Goal: Task Accomplishment & Management: Manage account settings

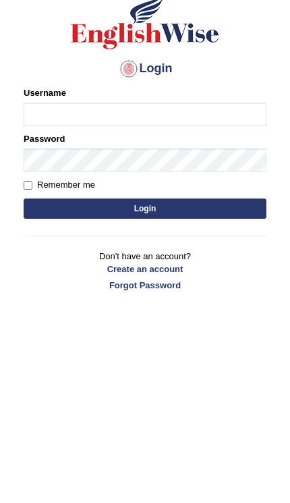
type input "AlAmin"
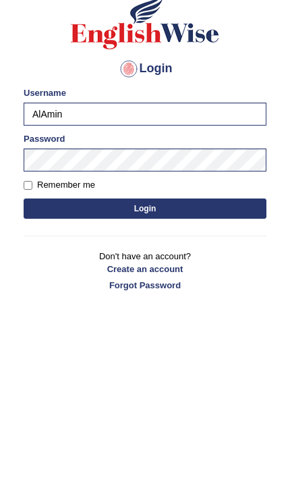
click at [28, 227] on input "Remember me" at bounding box center [28, 228] width 9 height 9
checkbox input "true"
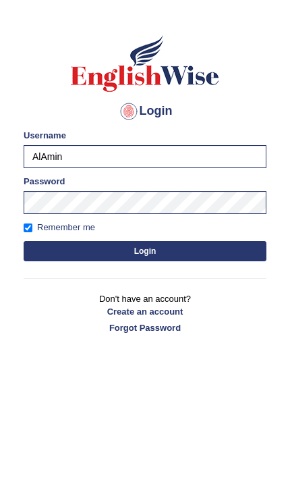
click at [172, 249] on button "Login" at bounding box center [145, 251] width 243 height 20
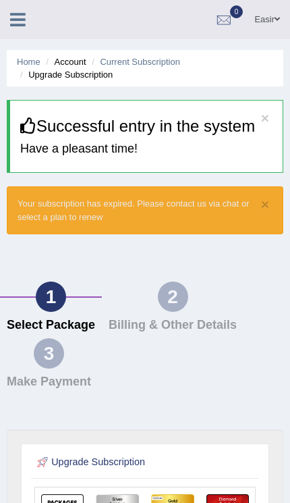
click at [270, 16] on link "Easir" at bounding box center [267, 17] width 46 height 35
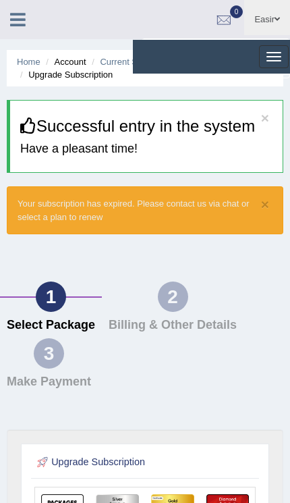
click at [272, 55] on button "Toggle navigation" at bounding box center [274, 56] width 30 height 23
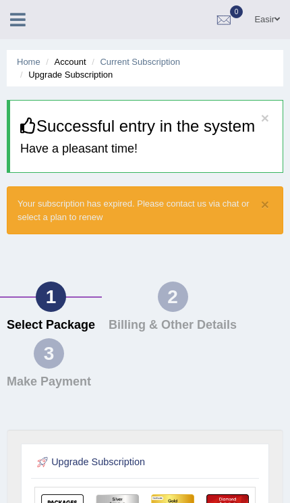
click at [230, 16] on div at bounding box center [224, 20] width 20 height 20
click at [230, 15] on div at bounding box center [224, 20] width 20 height 20
click at [20, 20] on icon at bounding box center [18, 20] width 16 height 18
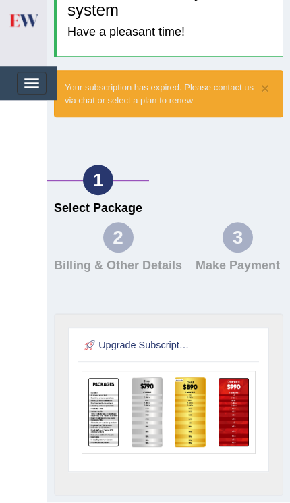
scroll to position [133, 0]
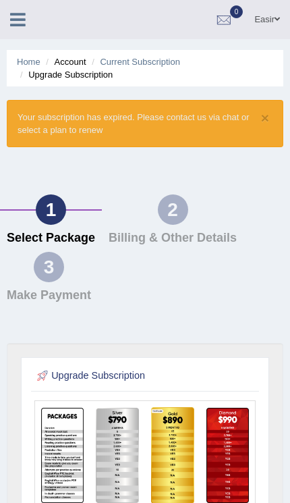
click at [266, 19] on link "Easir" at bounding box center [267, 17] width 46 height 35
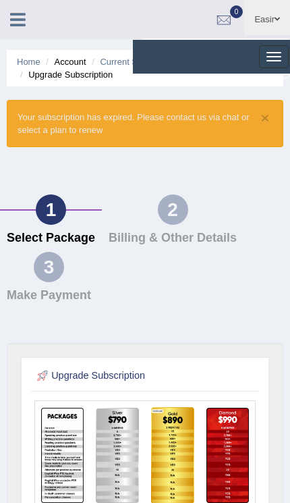
click at [273, 51] on button "Toggle navigation" at bounding box center [274, 56] width 30 height 23
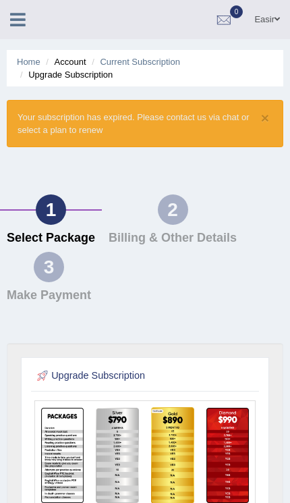
click at [20, 20] on icon at bounding box center [18, 20] width 16 height 18
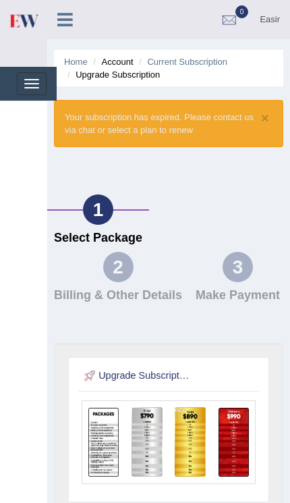
click at [28, 84] on span "button" at bounding box center [31, 83] width 15 height 1
click at [121, 271] on div "2" at bounding box center [118, 267] width 30 height 30
click at [243, 276] on div "3" at bounding box center [238, 267] width 30 height 30
click at [122, 61] on li "Account" at bounding box center [111, 61] width 43 height 13
click at [122, 64] on li "Account" at bounding box center [111, 61] width 43 height 13
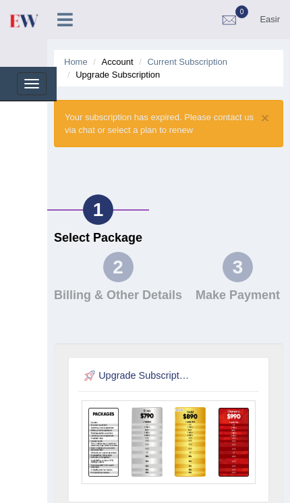
click at [205, 59] on link "Current Subscription" at bounding box center [187, 62] width 80 height 10
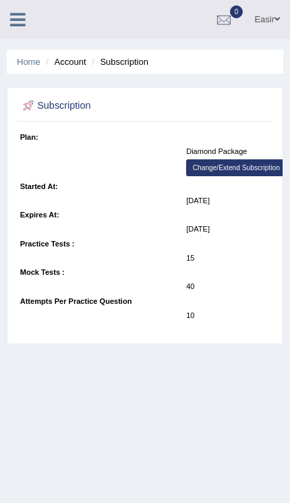
click at [73, 63] on li "Account" at bounding box center [64, 61] width 43 height 13
click at [78, 62] on li "Account" at bounding box center [64, 61] width 43 height 13
click at [30, 61] on link "Home" at bounding box center [29, 62] width 24 height 10
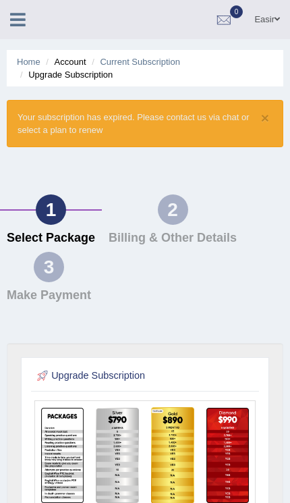
click at [268, 20] on link "Easir" at bounding box center [267, 17] width 46 height 35
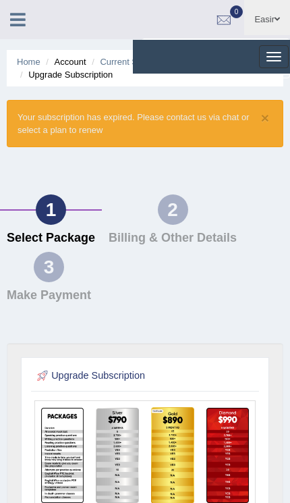
click at [273, 50] on button "Toggle navigation" at bounding box center [274, 56] width 30 height 23
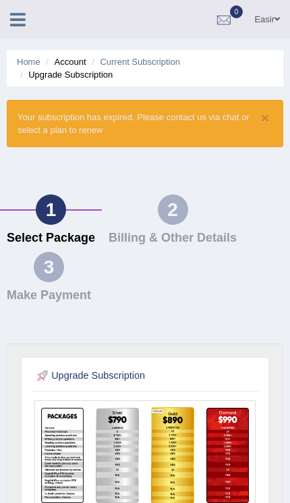
click at [269, 21] on link "Easir" at bounding box center [267, 17] width 46 height 35
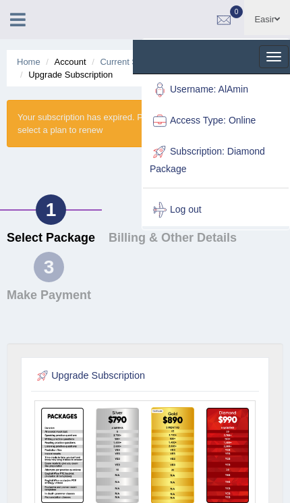
click at [215, 212] on link "Log out" at bounding box center [216, 209] width 146 height 31
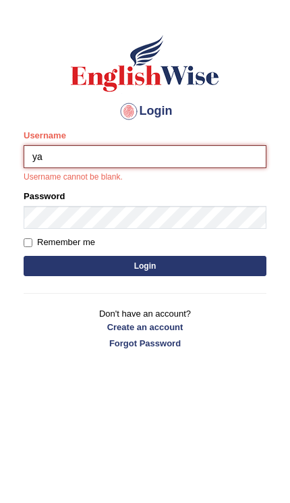
type input "y"
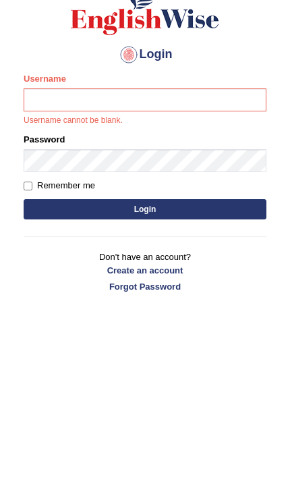
click at [168, 398] on link "Create an account" at bounding box center [145, 404] width 243 height 13
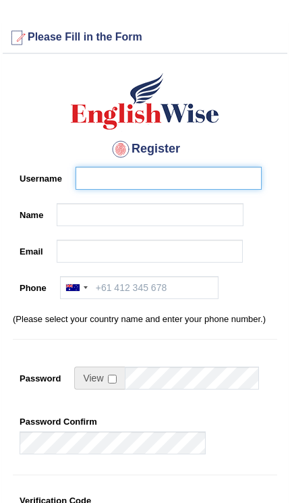
click at [181, 178] on input "Username" at bounding box center [169, 178] width 186 height 23
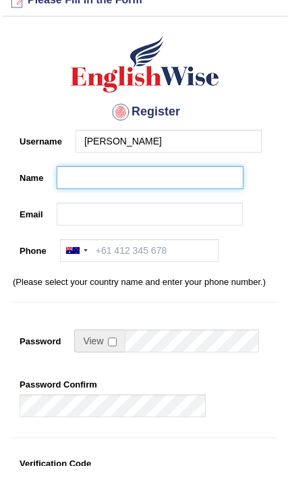
click at [192, 203] on input "Name" at bounding box center [150, 214] width 186 height 23
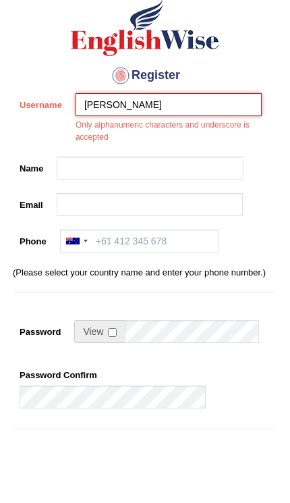
click at [195, 167] on input "Al amin" at bounding box center [169, 178] width 186 height 23
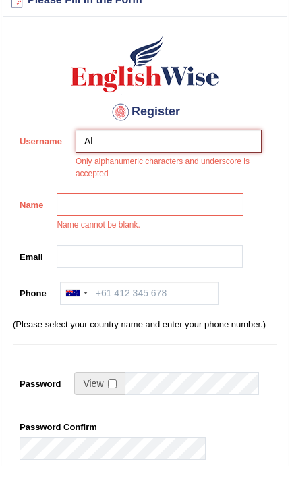
type input "A"
type input "AAlamin"
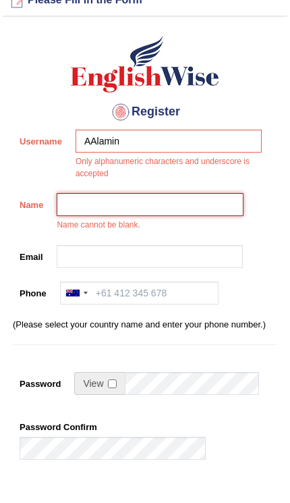
click at [195, 230] on input "Name" at bounding box center [150, 241] width 186 height 23
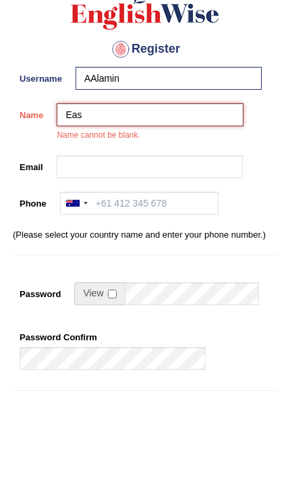
type input "Easir Al amin"
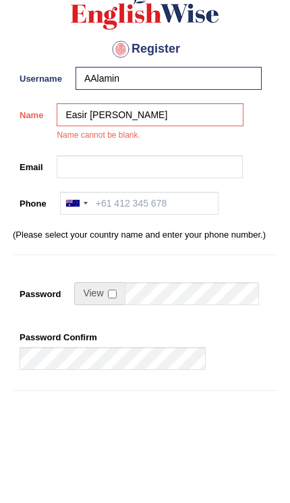
scroll to position [100, 0]
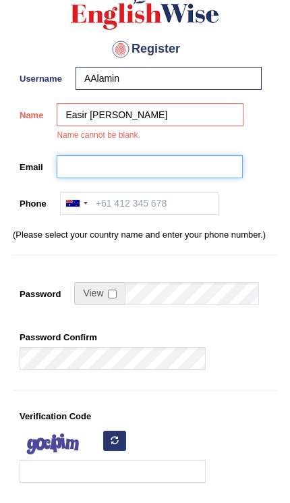
type input "[EMAIL_ADDRESS][DOMAIN_NAME]"
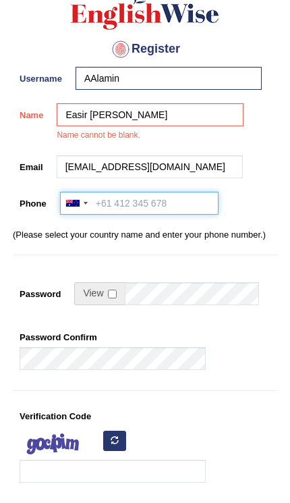
type input "+44404912990"
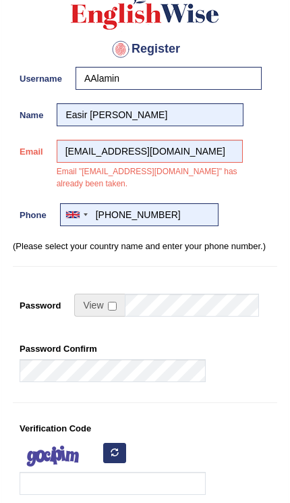
click at [80, 205] on div at bounding box center [76, 215] width 31 height 22
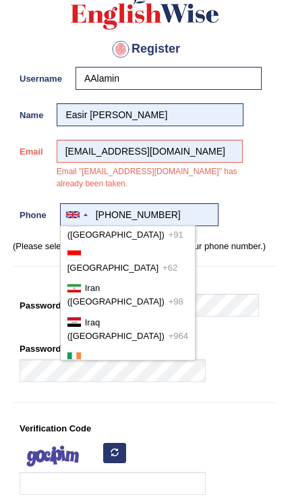
scroll to position [3389, 0]
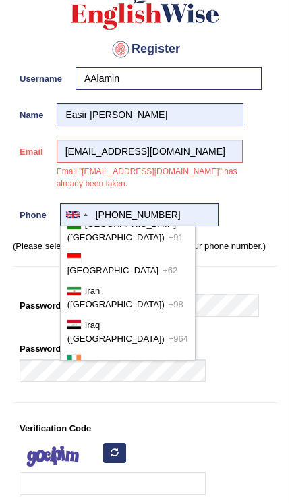
click at [251, 248] on p "(Please select your country name and enter your phone number.)" at bounding box center [145, 246] width 265 height 13
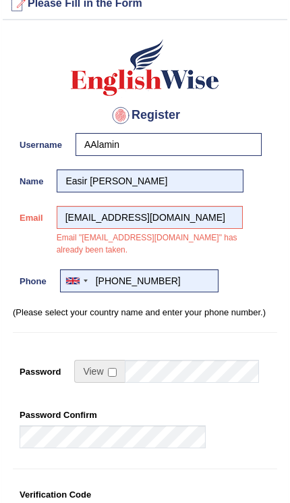
scroll to position [0, 0]
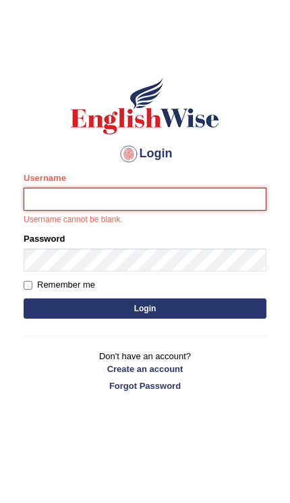
click at [175, 196] on input "Username" at bounding box center [145, 199] width 243 height 23
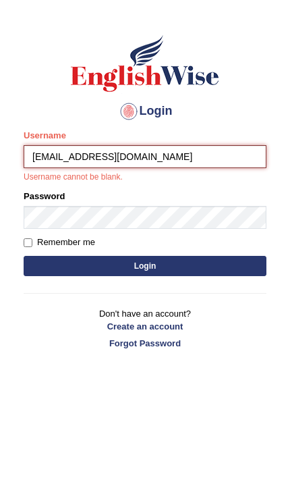
type input "[EMAIL_ADDRESS][DOMAIN_NAME]"
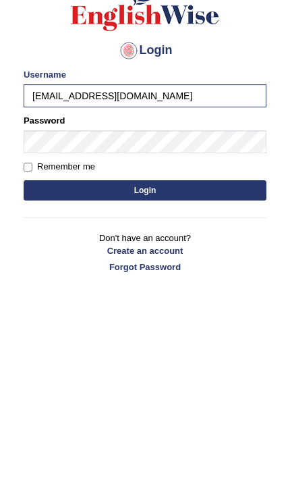
click at [167, 284] on button "Login" at bounding box center [145, 294] width 243 height 20
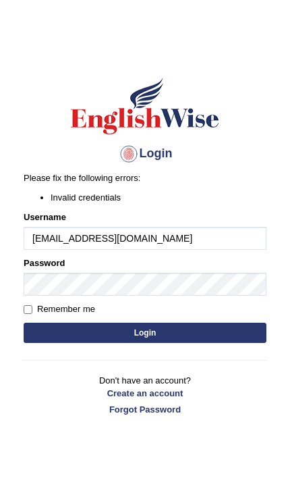
click at [170, 331] on button "Login" at bounding box center [145, 333] width 243 height 20
click at [174, 409] on link "Forgot Password" at bounding box center [145, 409] width 243 height 13
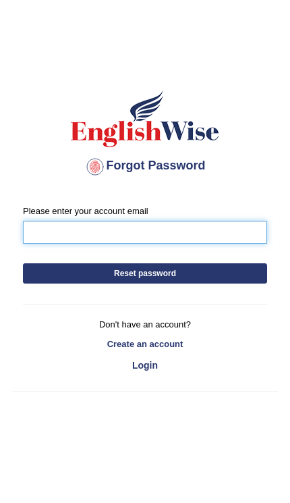
click at [194, 232] on input "Please enter your account email" at bounding box center [145, 232] width 244 height 23
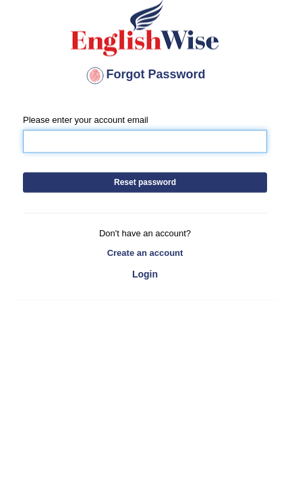
type input "[EMAIL_ADDRESS][DOMAIN_NAME]"
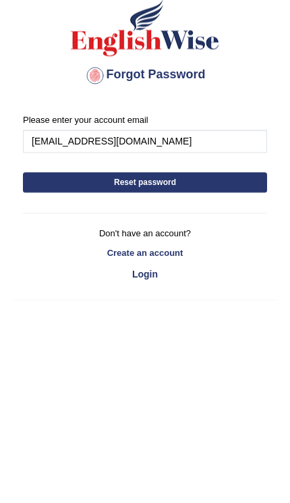
scroll to position [54, 0]
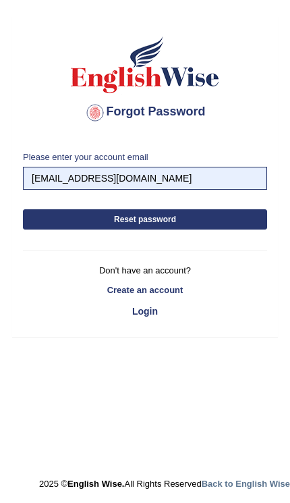
click at [205, 212] on button "Reset password" at bounding box center [145, 219] width 244 height 20
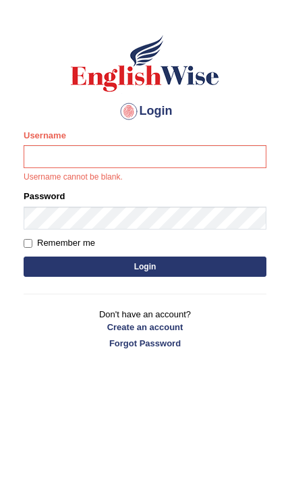
click at [251, 280] on div "Password" at bounding box center [145, 299] width 243 height 39
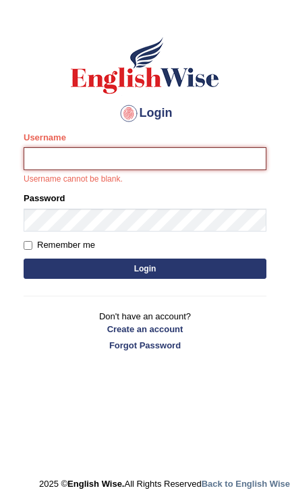
click at [138, 154] on input "Username" at bounding box center [145, 158] width 243 height 23
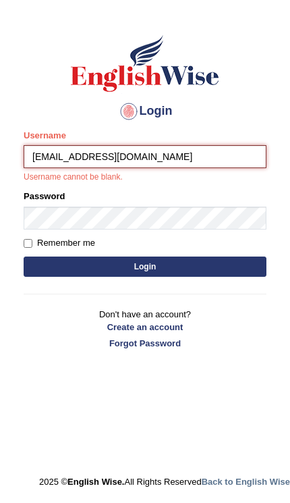
type input "yasir.luc@gmail.com"
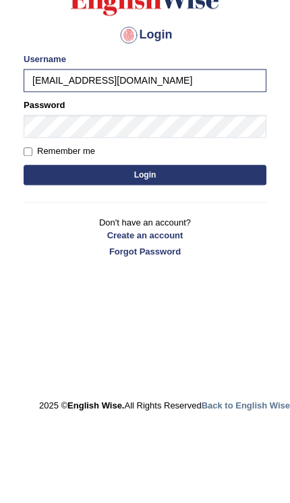
click at [30, 226] on input "Remember me" at bounding box center [28, 230] width 9 height 9
checkbox input "true"
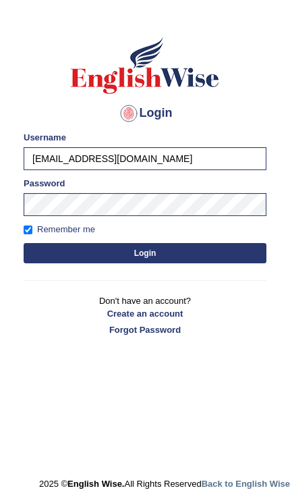
click at [176, 254] on button "Login" at bounding box center [145, 253] width 243 height 20
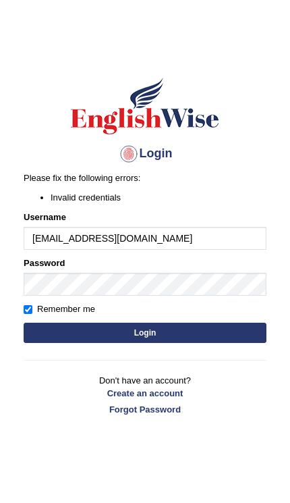
click at [160, 335] on button "Login" at bounding box center [145, 333] width 243 height 20
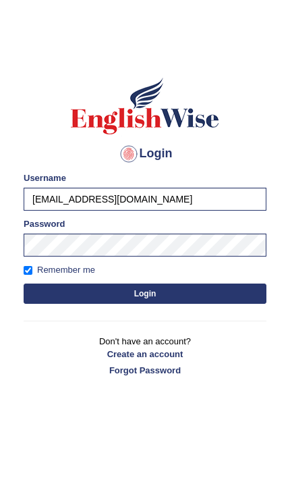
click at [153, 286] on button "Login" at bounding box center [145, 294] width 243 height 20
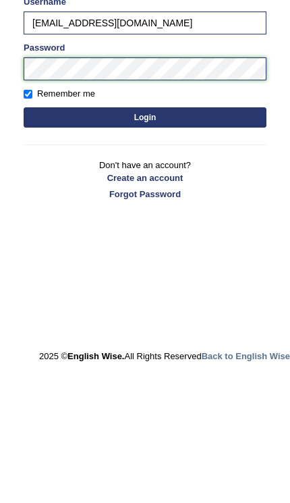
scroll to position [88, 0]
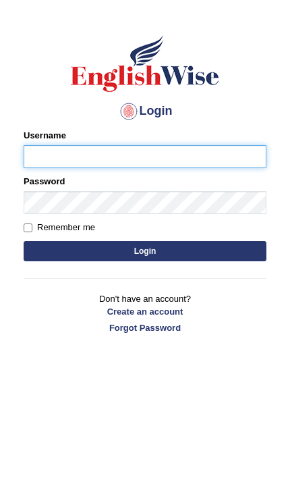
type input "AlAmin"
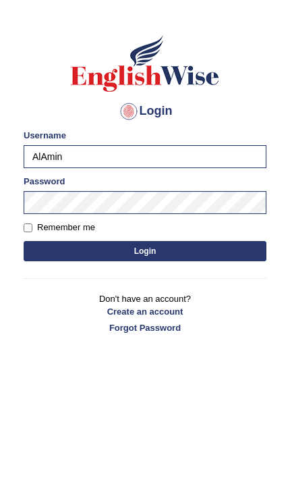
click at [164, 284] on button "Login" at bounding box center [145, 294] width 243 height 20
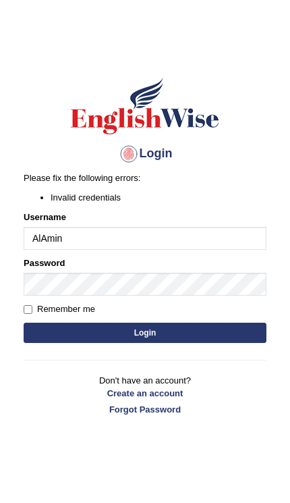
click at [26, 310] on input "Remember me" at bounding box center [28, 309] width 9 height 9
checkbox input "true"
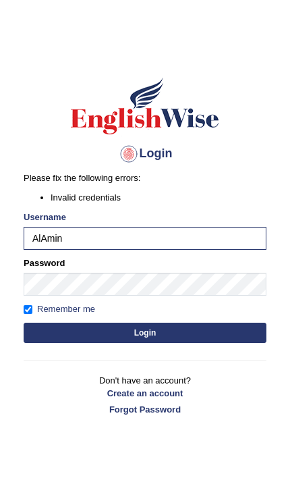
click at [182, 330] on button "Login" at bounding box center [145, 333] width 243 height 20
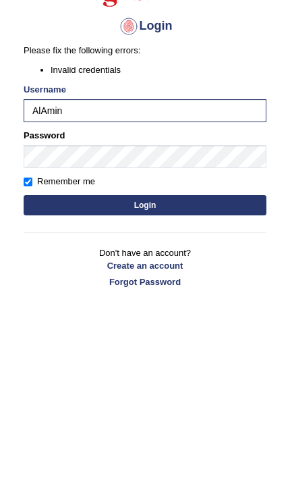
scroll to position [88, 0]
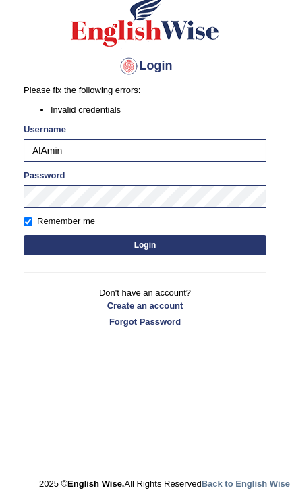
click at [180, 243] on button "Login" at bounding box center [145, 245] width 243 height 20
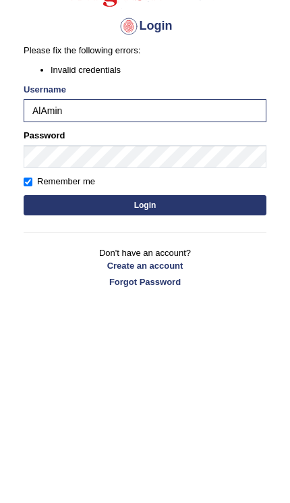
click at [172, 323] on button "Login" at bounding box center [145, 333] width 243 height 20
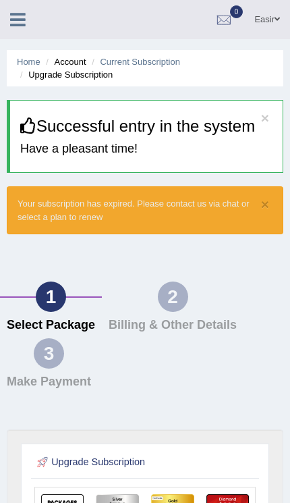
click at [269, 22] on link "Easir" at bounding box center [267, 17] width 46 height 35
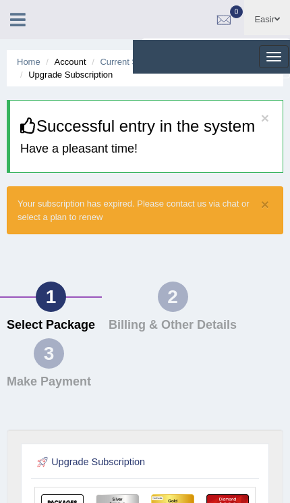
click at [269, 53] on span "button" at bounding box center [274, 52] width 15 height 1
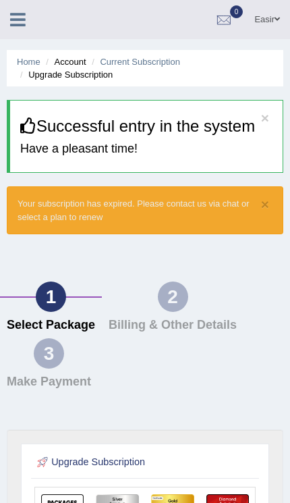
click at [16, 21] on icon at bounding box center [18, 20] width 16 height 18
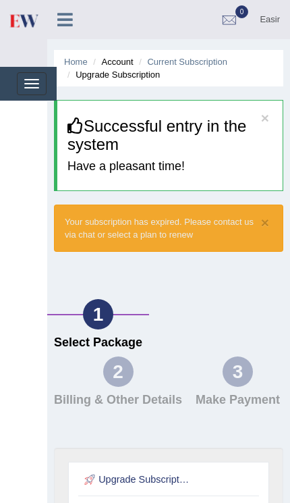
click at [29, 83] on span "button" at bounding box center [31, 83] width 15 height 1
click at [78, 60] on link "Home" at bounding box center [76, 62] width 24 height 10
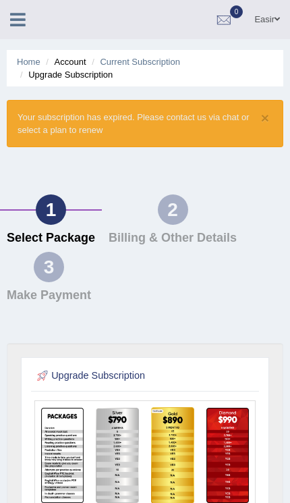
click at [61, 451] on img at bounding box center [62, 455] width 43 height 95
